Goal: Find specific page/section: Find specific page/section

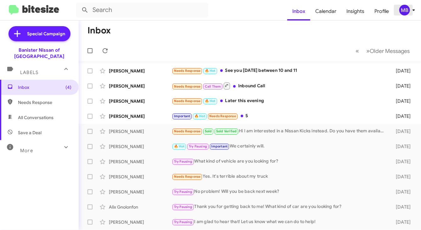
click at [410, 11] on icon at bounding box center [414, 10] width 8 height 8
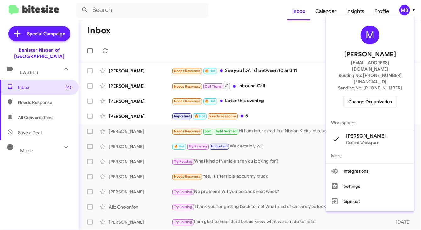
click at [370, 96] on span "Change Organization" at bounding box center [370, 101] width 44 height 11
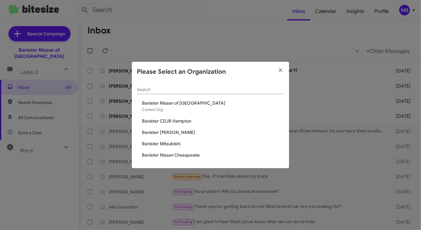
click at [169, 144] on span "Banister Mitsubishi" at bounding box center [213, 143] width 142 height 6
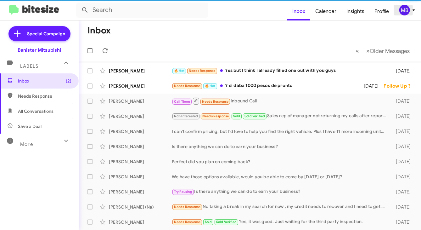
click at [403, 9] on div "MB" at bounding box center [404, 10] width 11 height 11
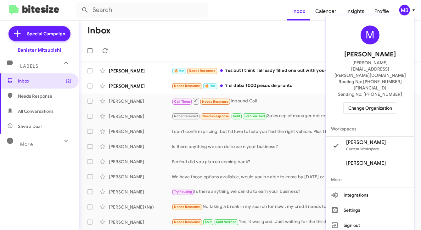
click at [375, 103] on span "Change Organization" at bounding box center [370, 108] width 44 height 11
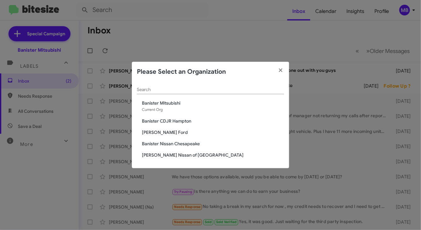
click at [197, 121] on span "Banister CDJR Hampton" at bounding box center [213, 121] width 142 height 6
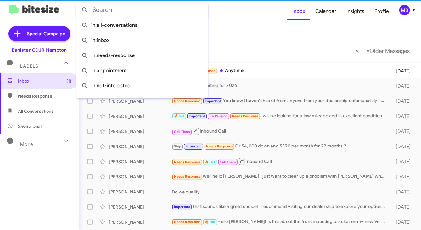
click at [177, 9] on input "text" at bounding box center [142, 10] width 132 height 15
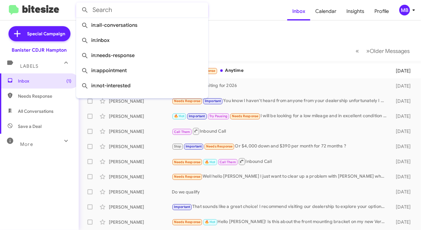
click at [177, 9] on input "text" at bounding box center [142, 10] width 132 height 15
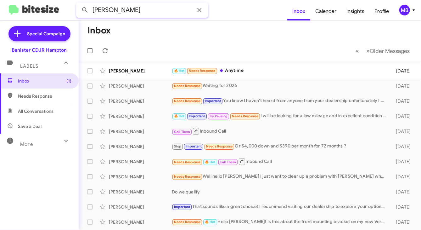
click at [79, 4] on button at bounding box center [85, 10] width 13 height 13
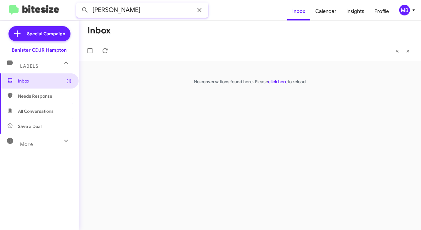
click at [177, 9] on input "[PERSON_NAME]" at bounding box center [142, 10] width 132 height 15
type input "[PERSON_NAME]"
click at [79, 4] on button at bounding box center [85, 10] width 13 height 13
